Goal: Information Seeking & Learning: Learn about a topic

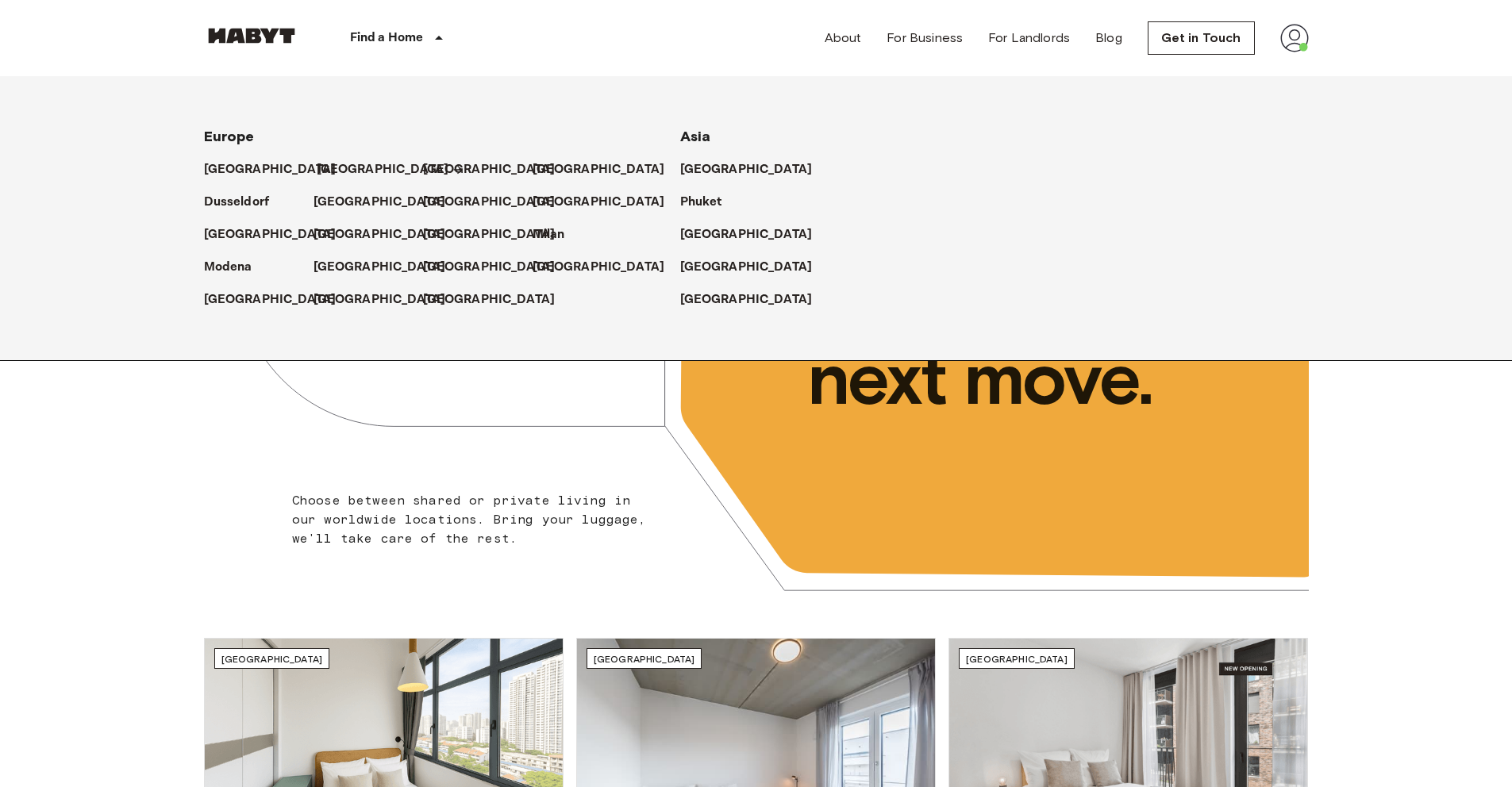
click at [314, 169] on div "[GEOGRAPHIC_DATA]" at bounding box center [368, 162] width 110 height 33
click at [331, 168] on p "[GEOGRAPHIC_DATA]" at bounding box center [383, 169] width 133 height 19
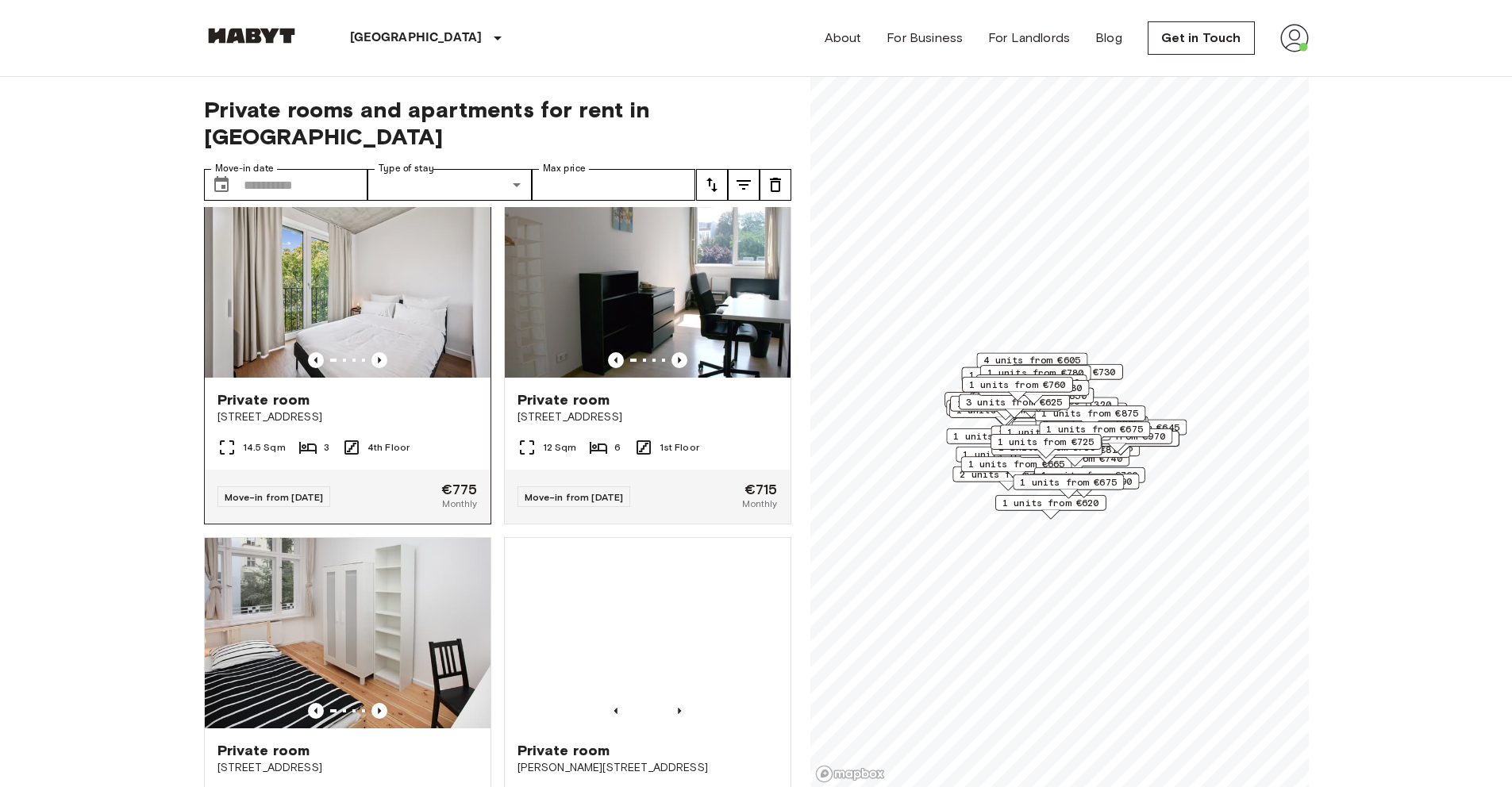
scroll to position [36, 0]
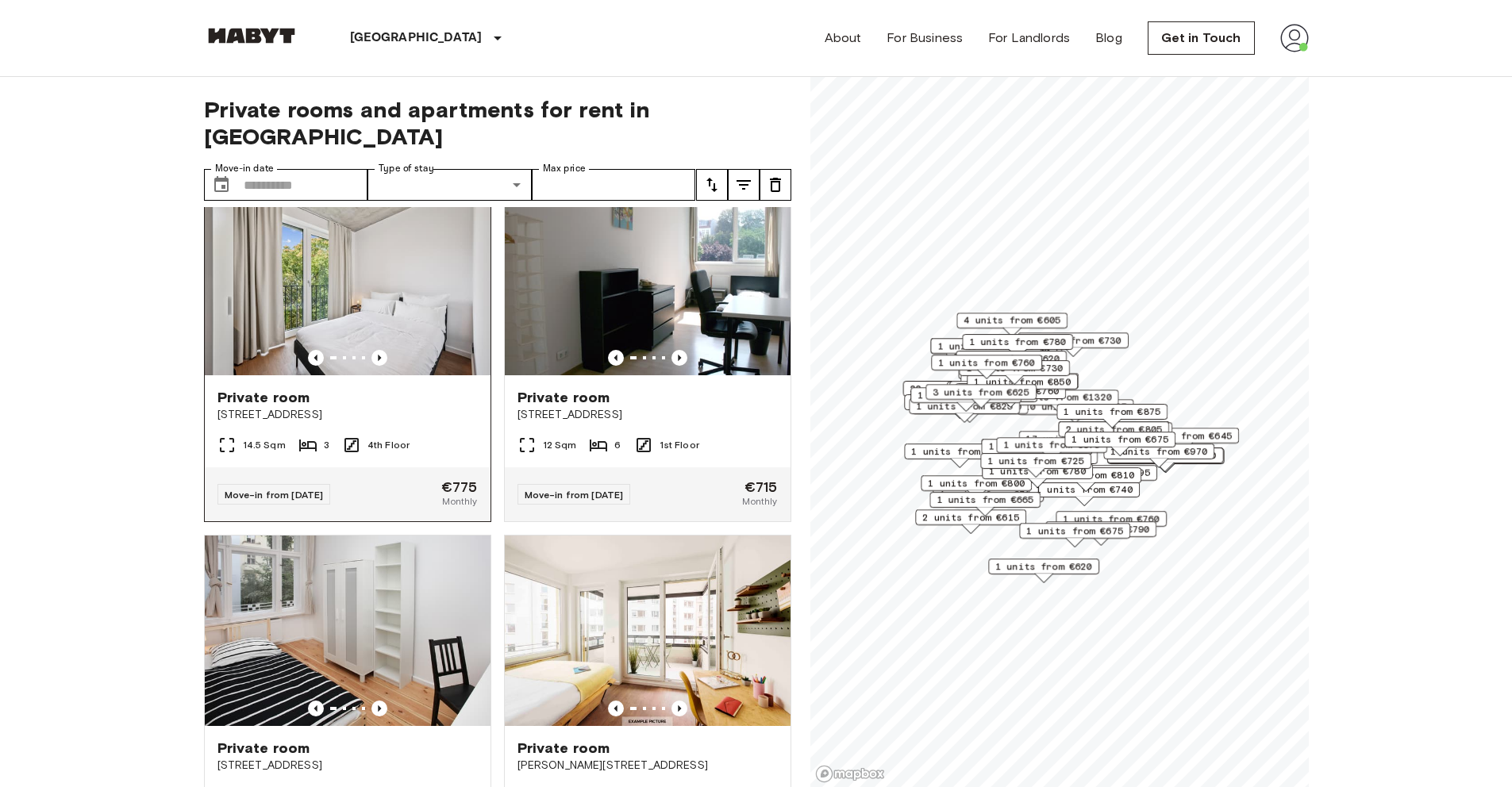
click at [418, 263] on img at bounding box center [348, 280] width 285 height 190
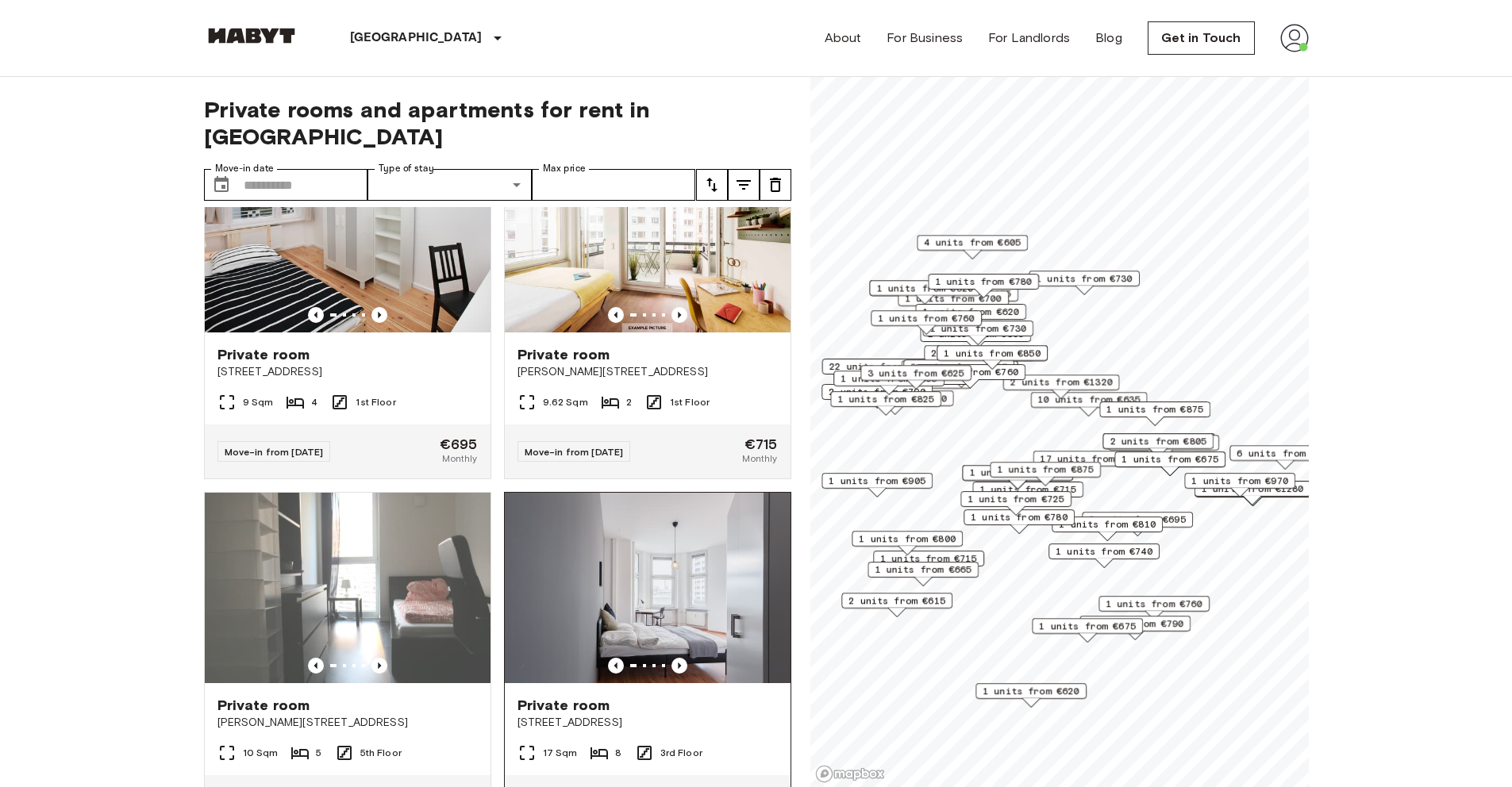
scroll to position [428, 0]
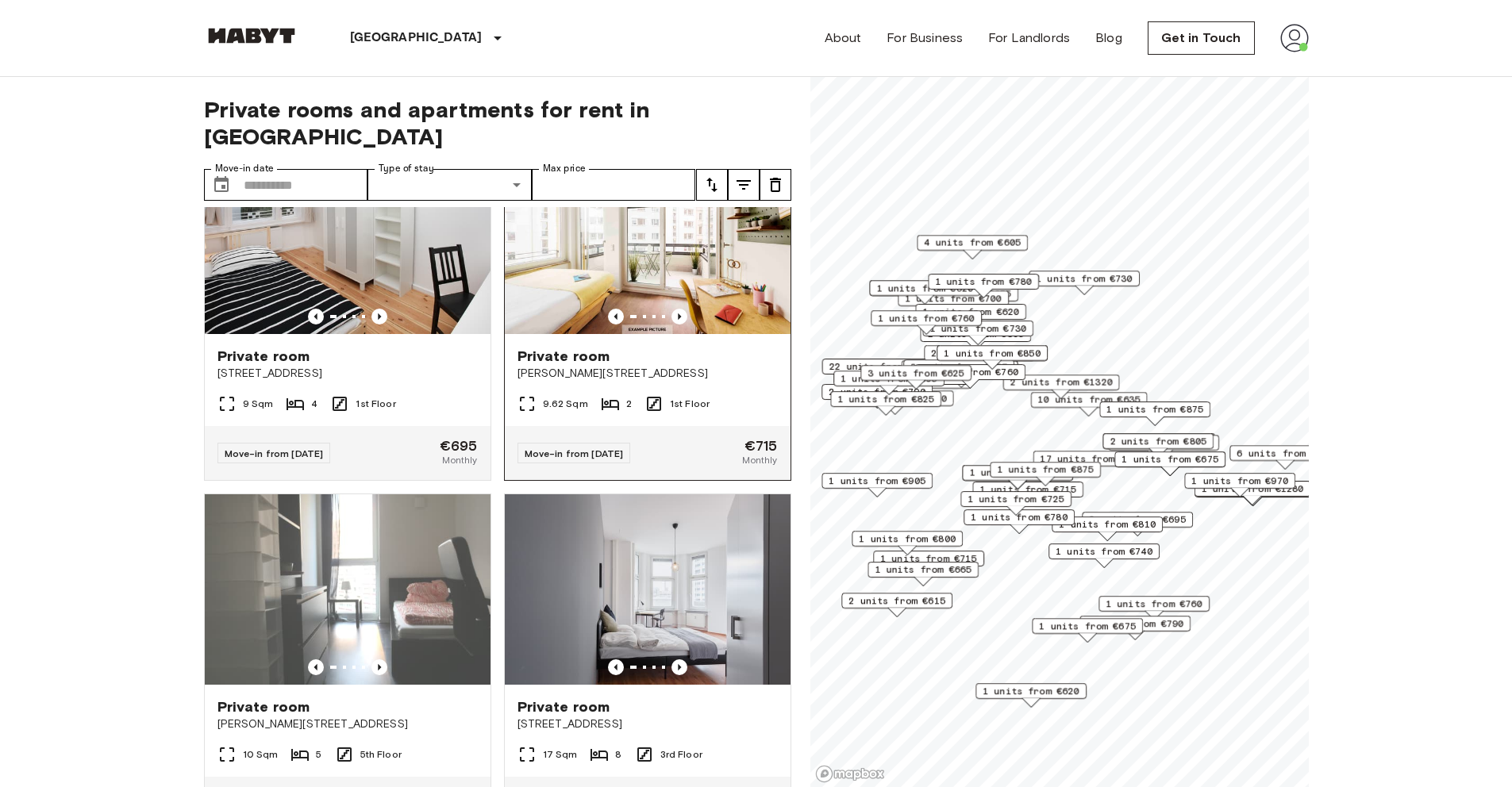
click at [633, 233] on img at bounding box center [648, 239] width 285 height 190
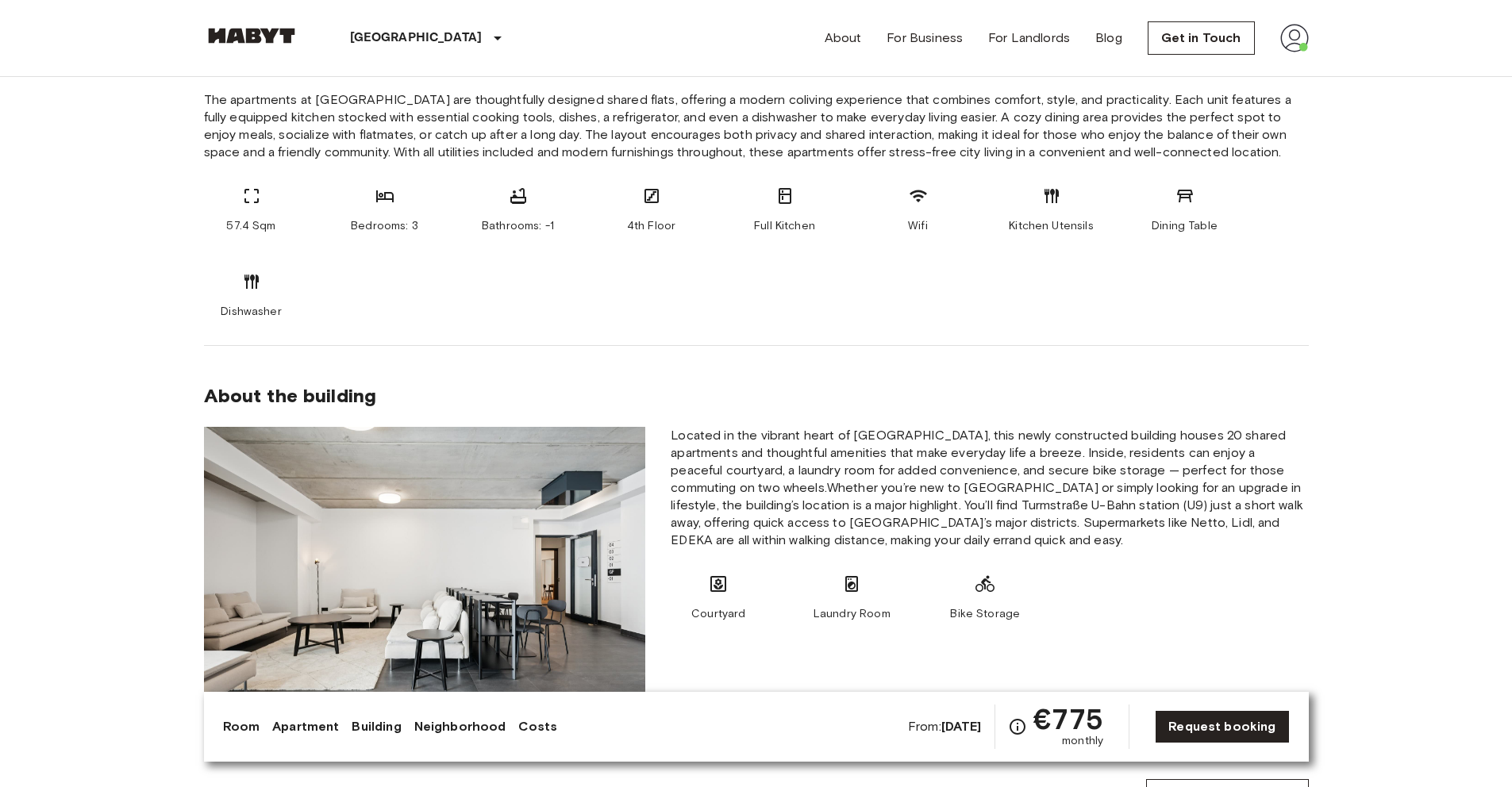
scroll to position [756, 0]
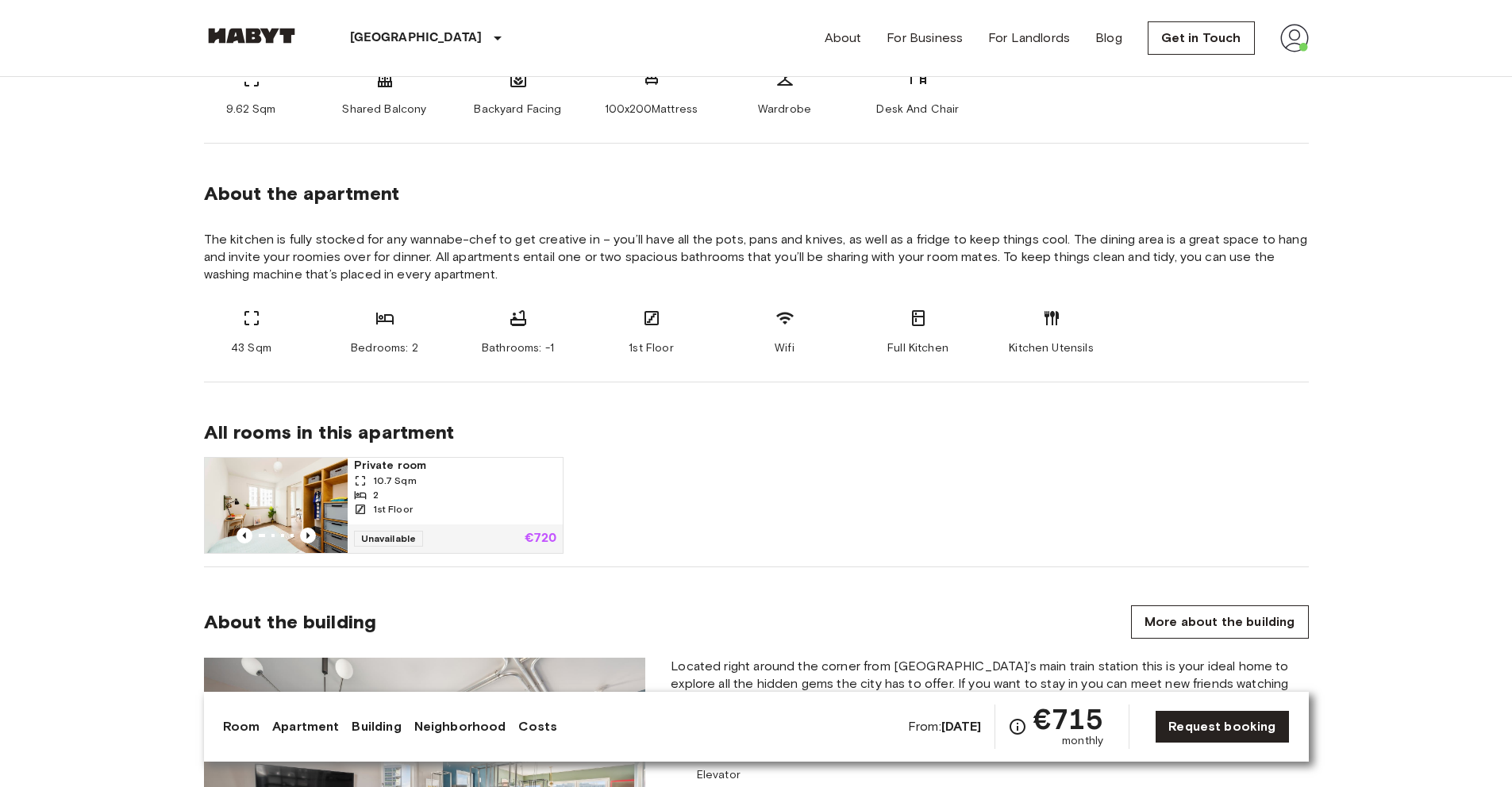
scroll to position [701, 0]
click at [1229, 613] on link "More about the building" at bounding box center [1219, 625] width 177 height 34
